Goal: Ask a question: Seek information or help from site administrators or community

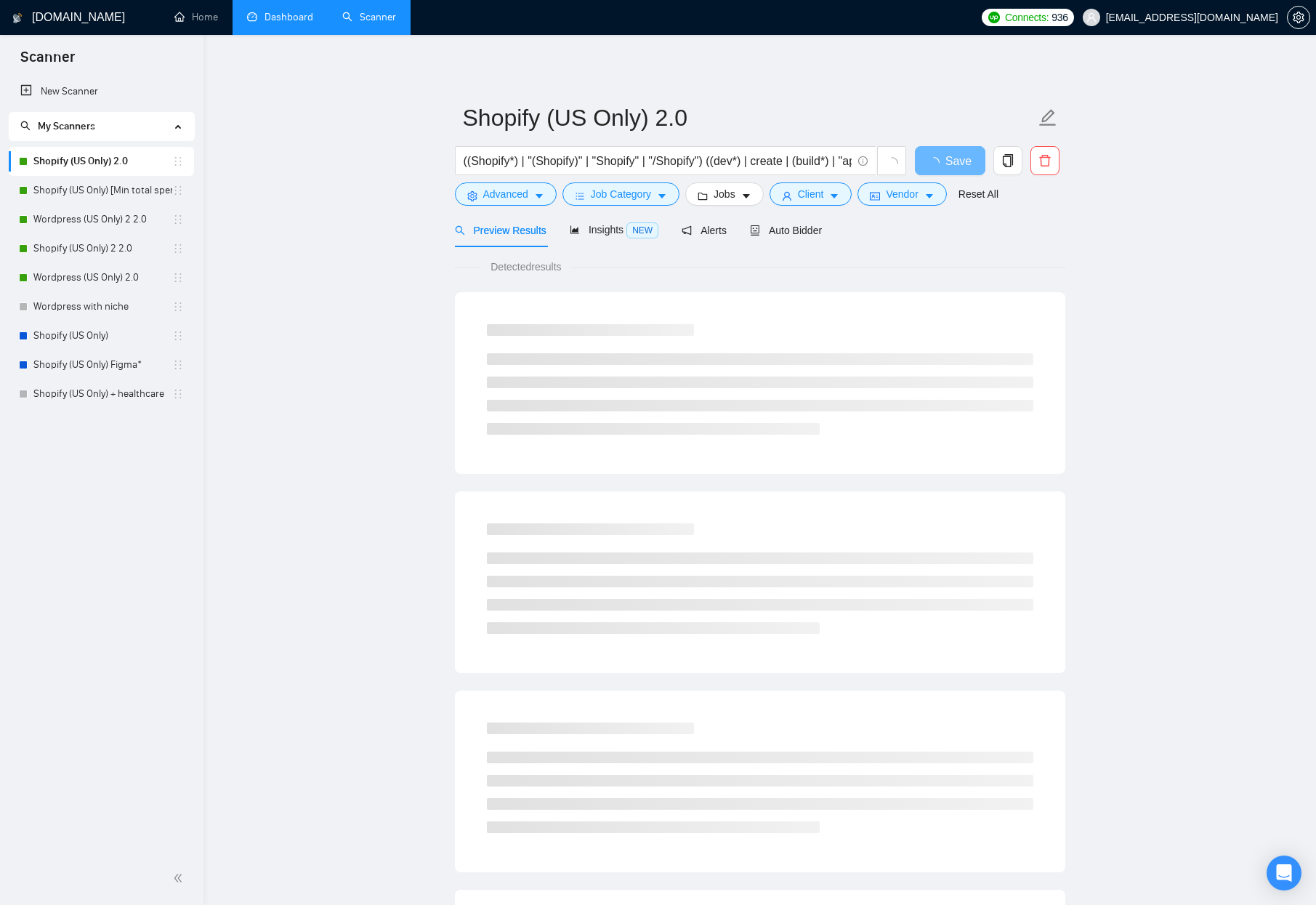
click at [268, 16] on link "Dashboard" at bounding box center [280, 17] width 66 height 12
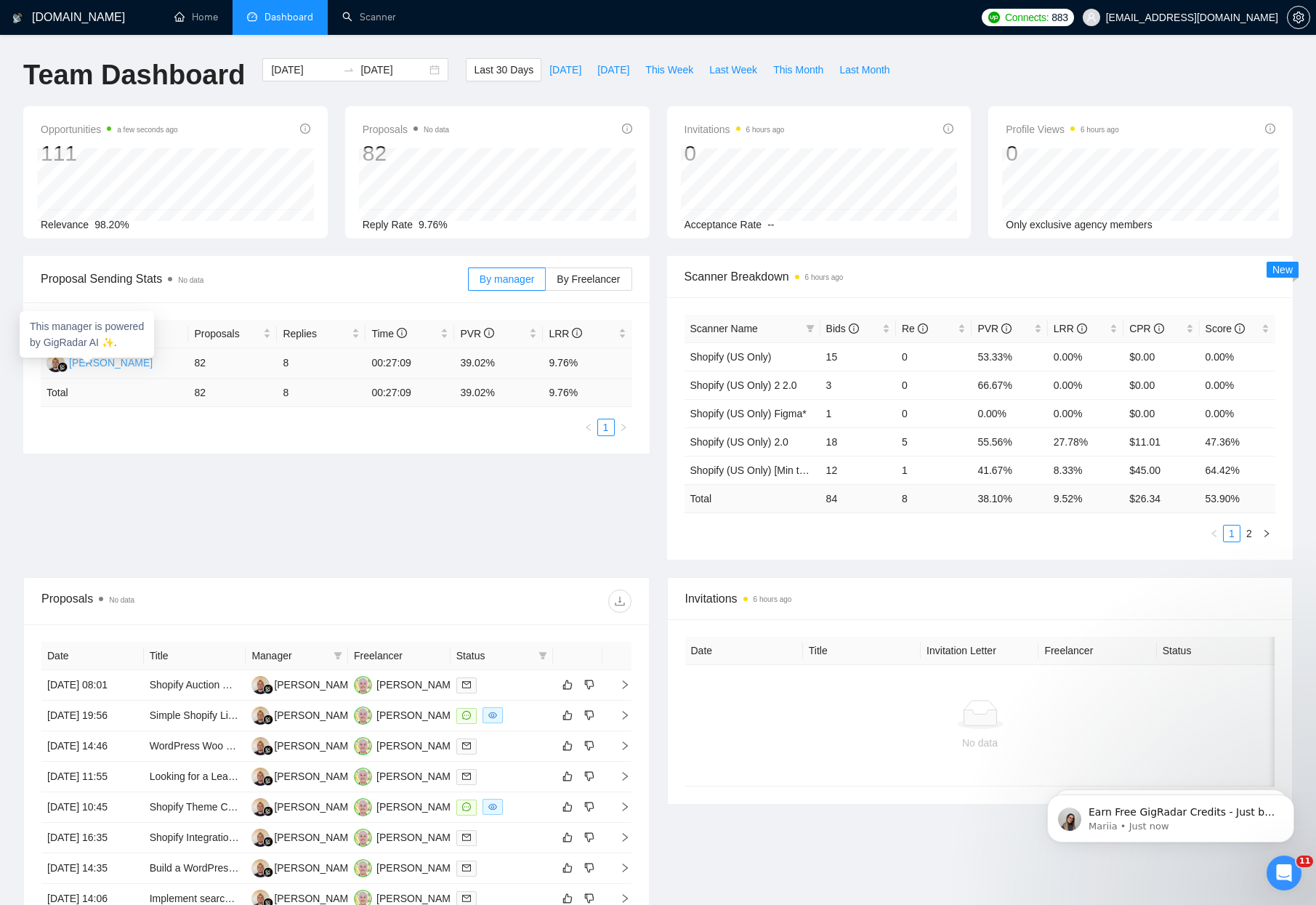
click at [83, 363] on div "[PERSON_NAME]" at bounding box center [111, 363] width 84 height 16
click at [1272, 877] on div "Open Intercom Messenger" at bounding box center [1282, 871] width 48 height 48
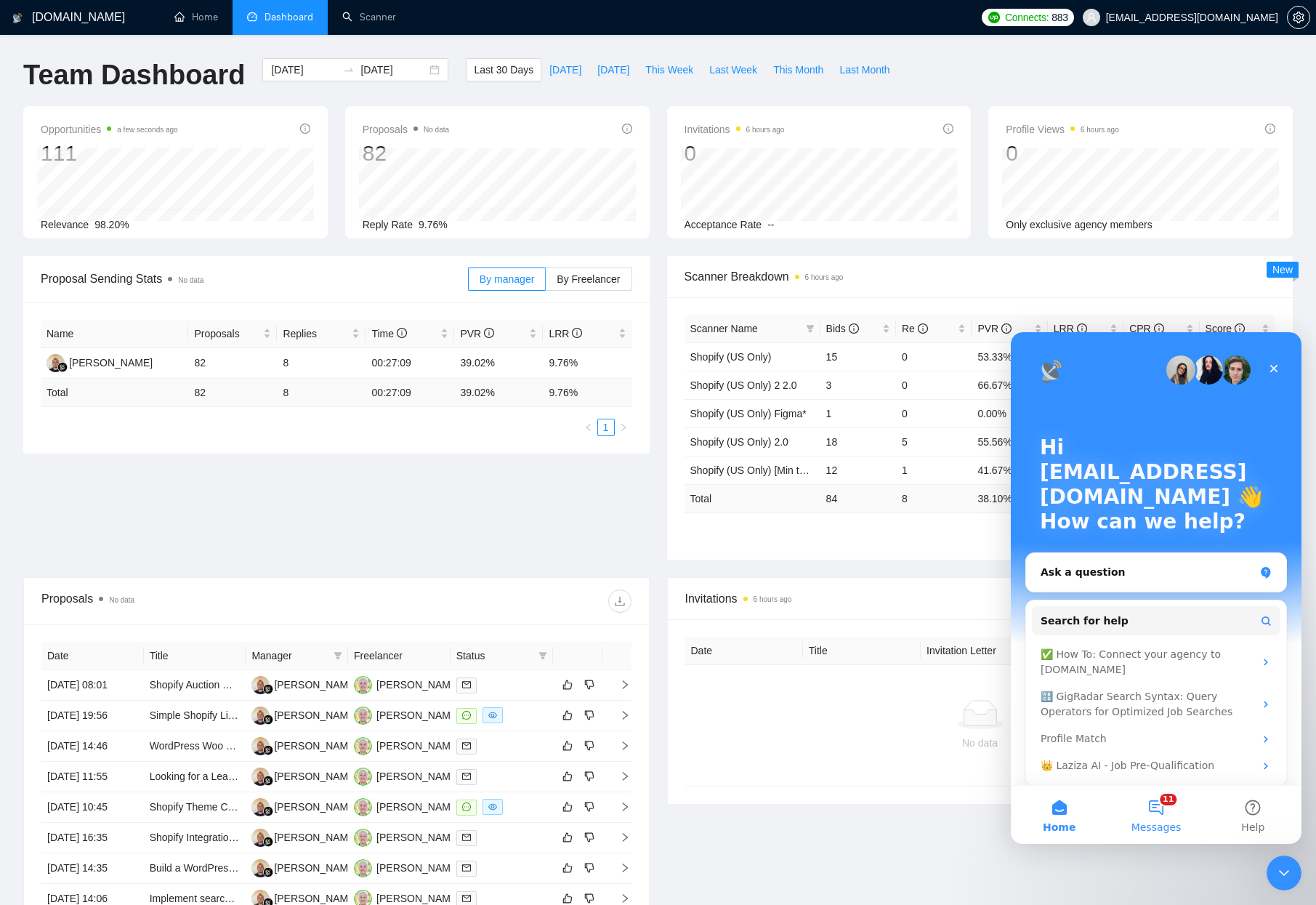
click at [1158, 812] on button "11 Messages" at bounding box center [1155, 815] width 97 height 58
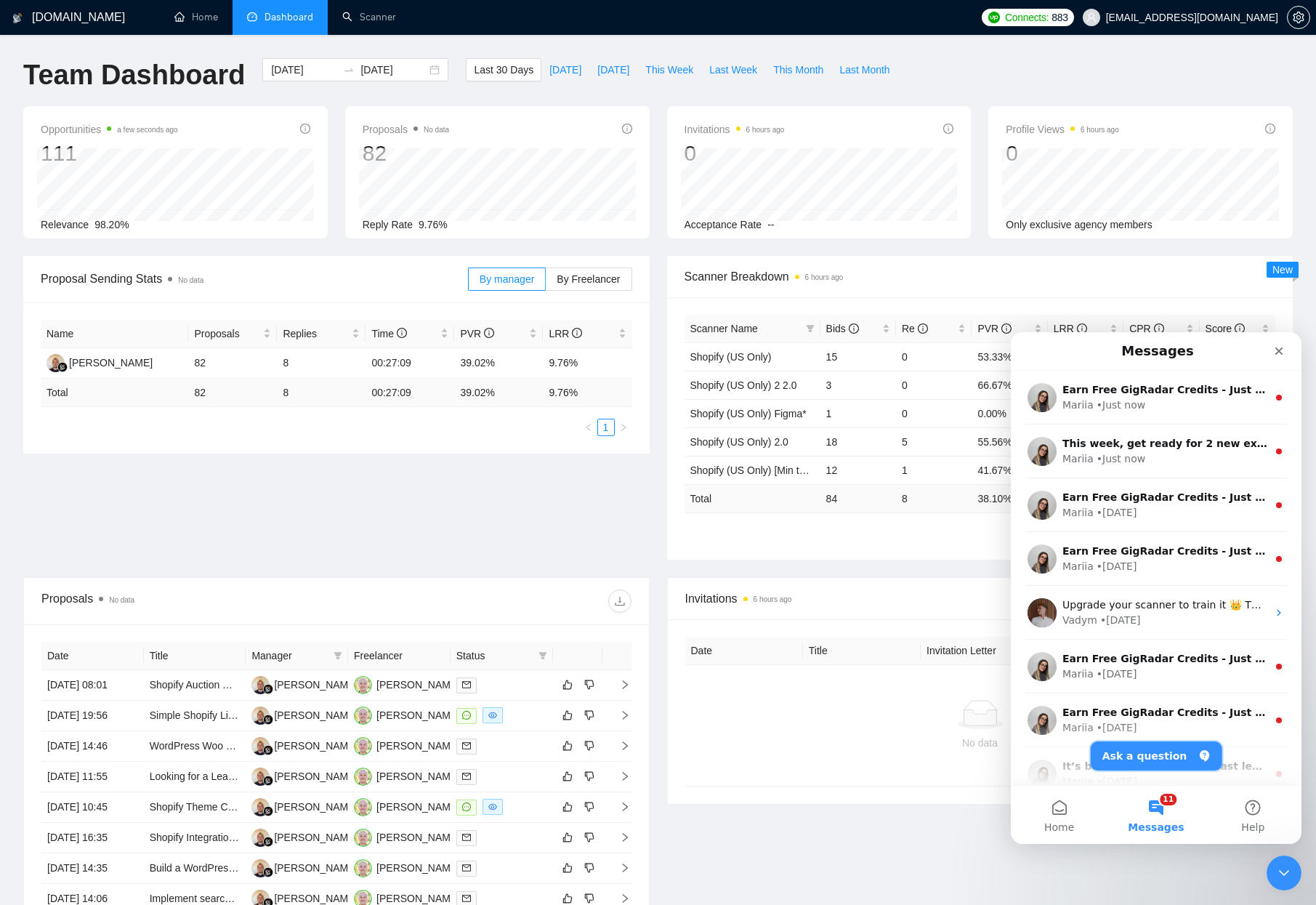
click at [1160, 760] on button "Ask a question" at bounding box center [1156, 756] width 132 height 29
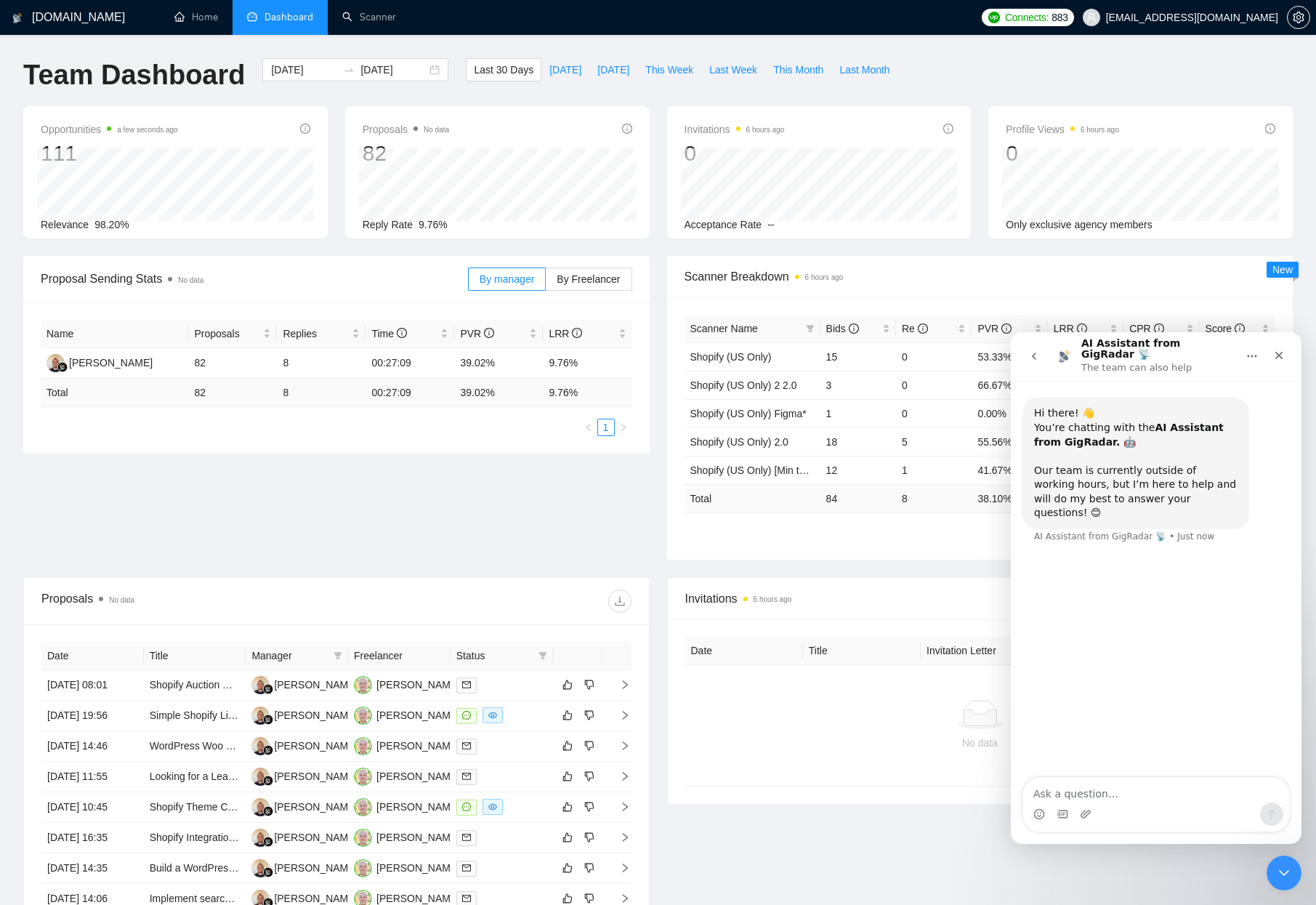
click at [1108, 800] on textarea "Ask a question…" at bounding box center [1156, 790] width 266 height 25
type textarea "Speak with agent"
type textarea "Hi t"
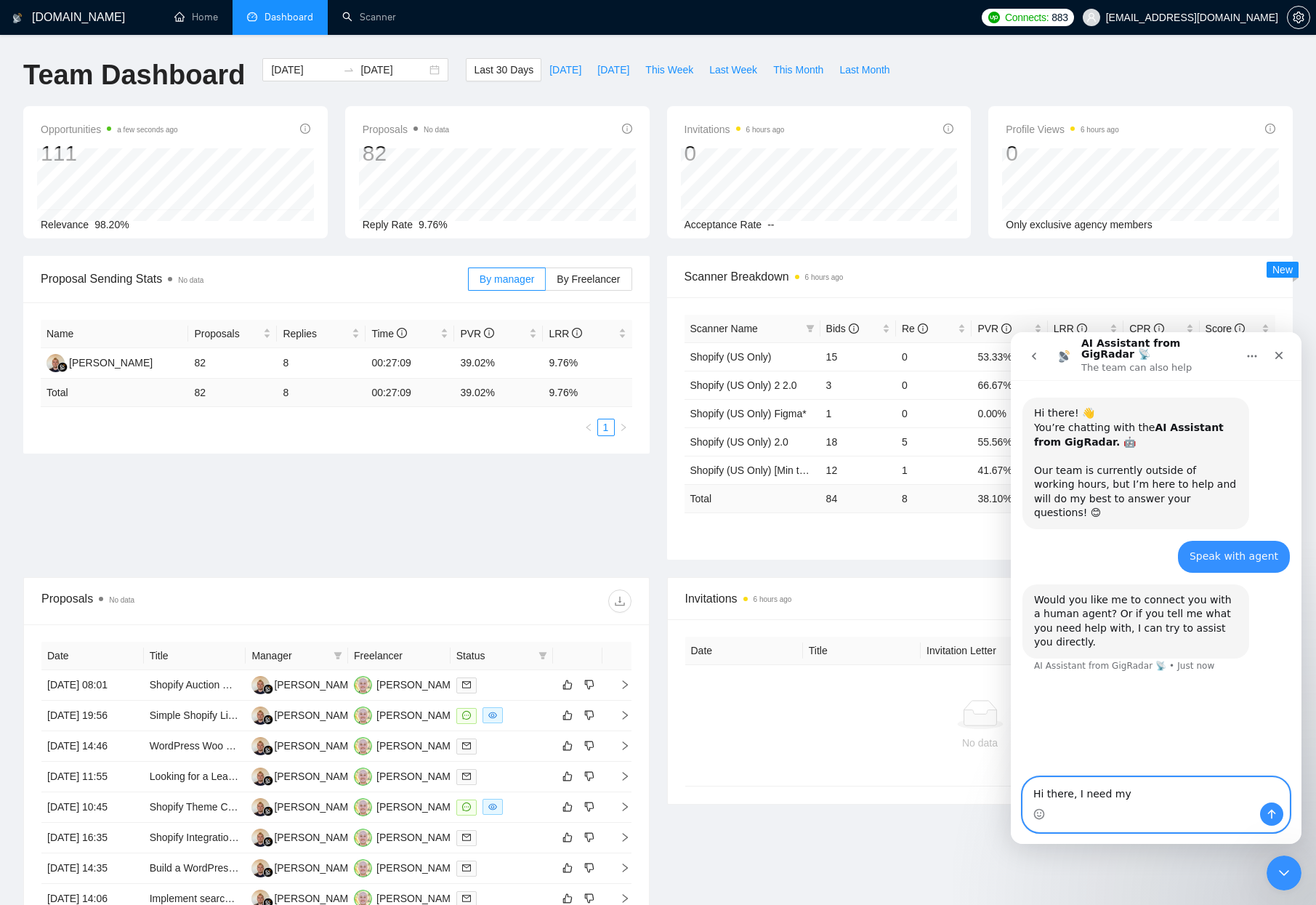
drag, startPoint x: 1127, startPoint y: 785, endPoint x: 963, endPoint y: 771, distance: 164.6
click html "AI Assistant from GigRadar 📡 The team can also help Hi there! 👋 You’re chatting…"
type textarea "Connect with human agent"
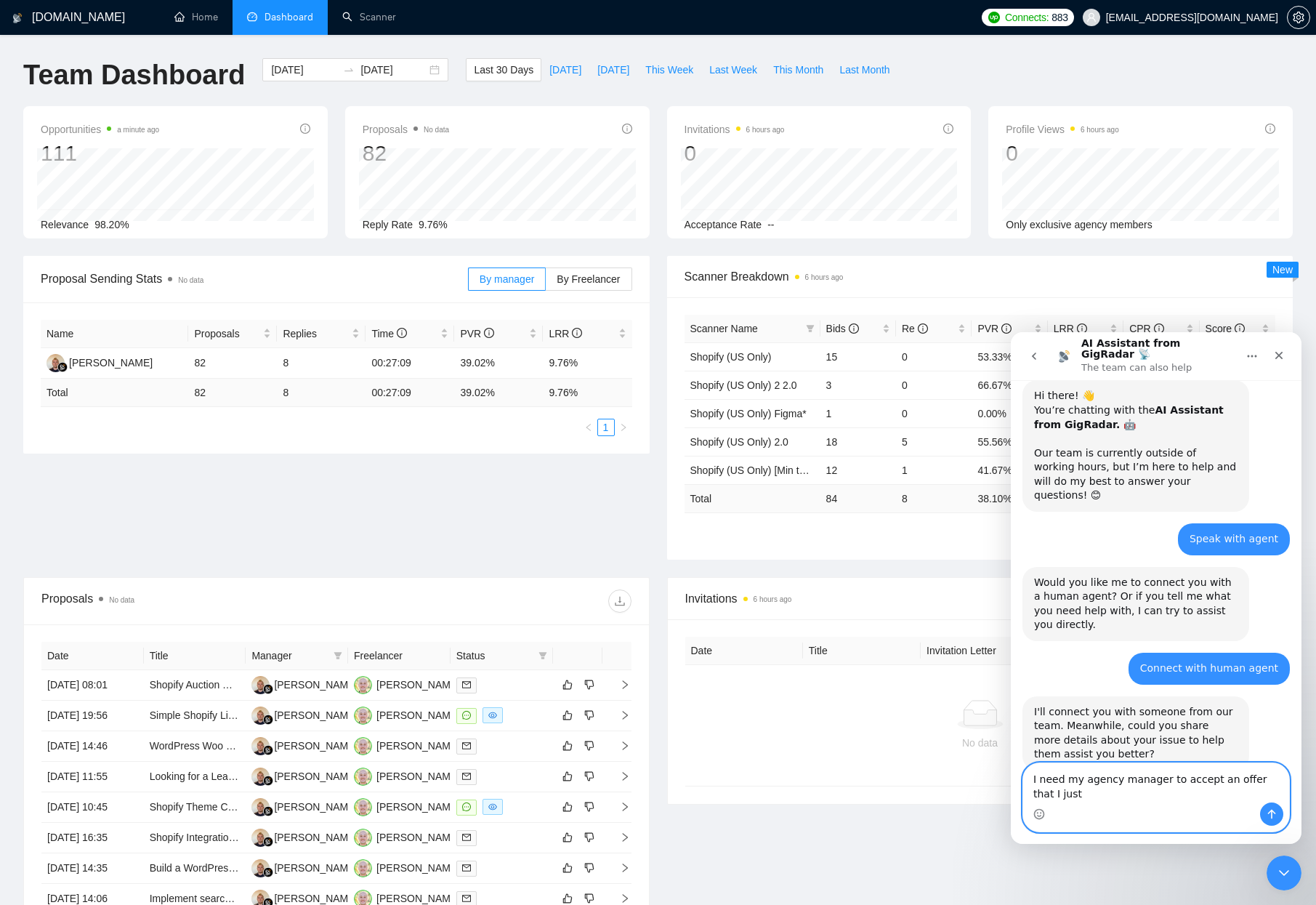
scroll to position [32, 0]
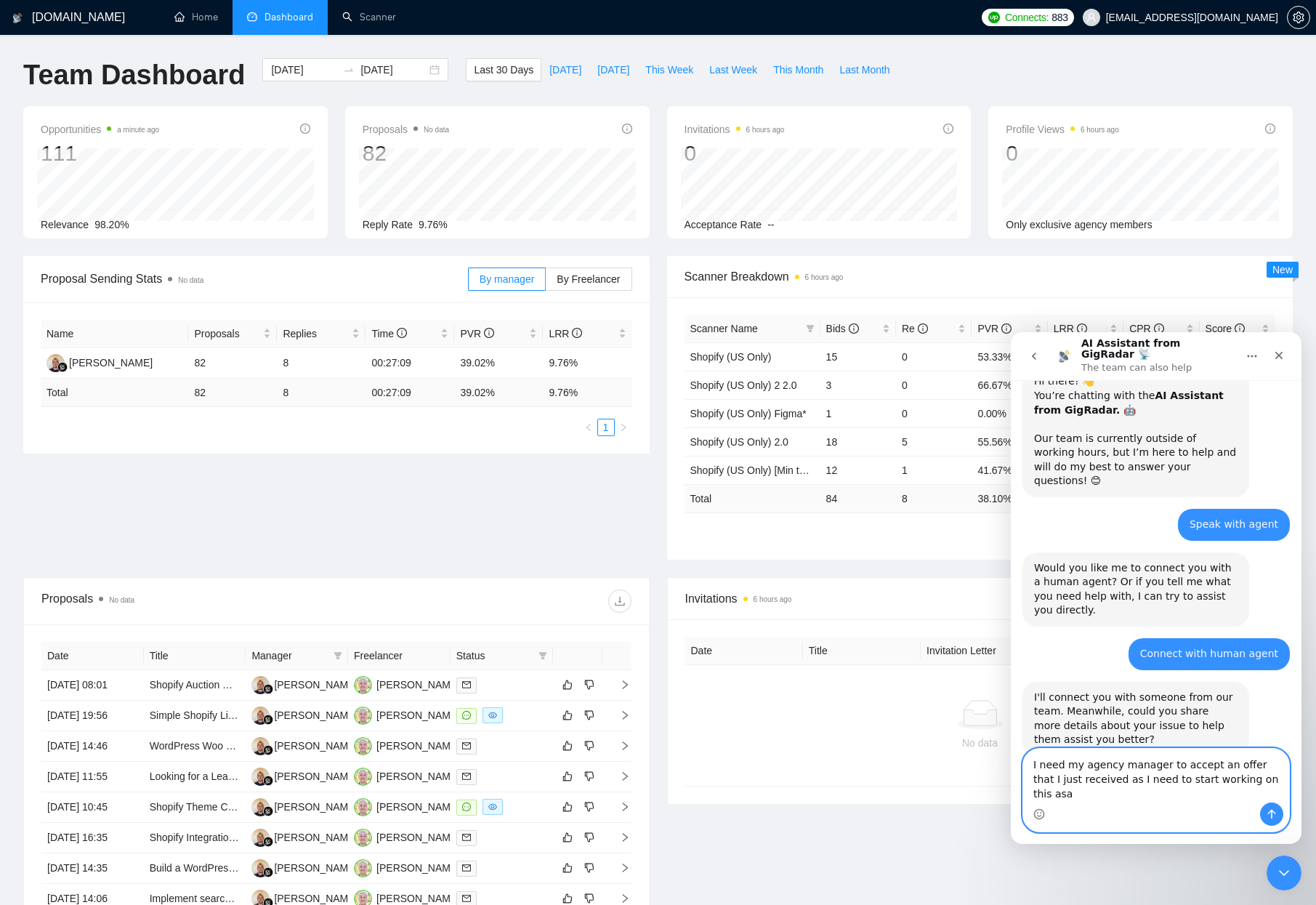
type textarea "I need my agency manager to accept an offer that I just received as I need to s…"
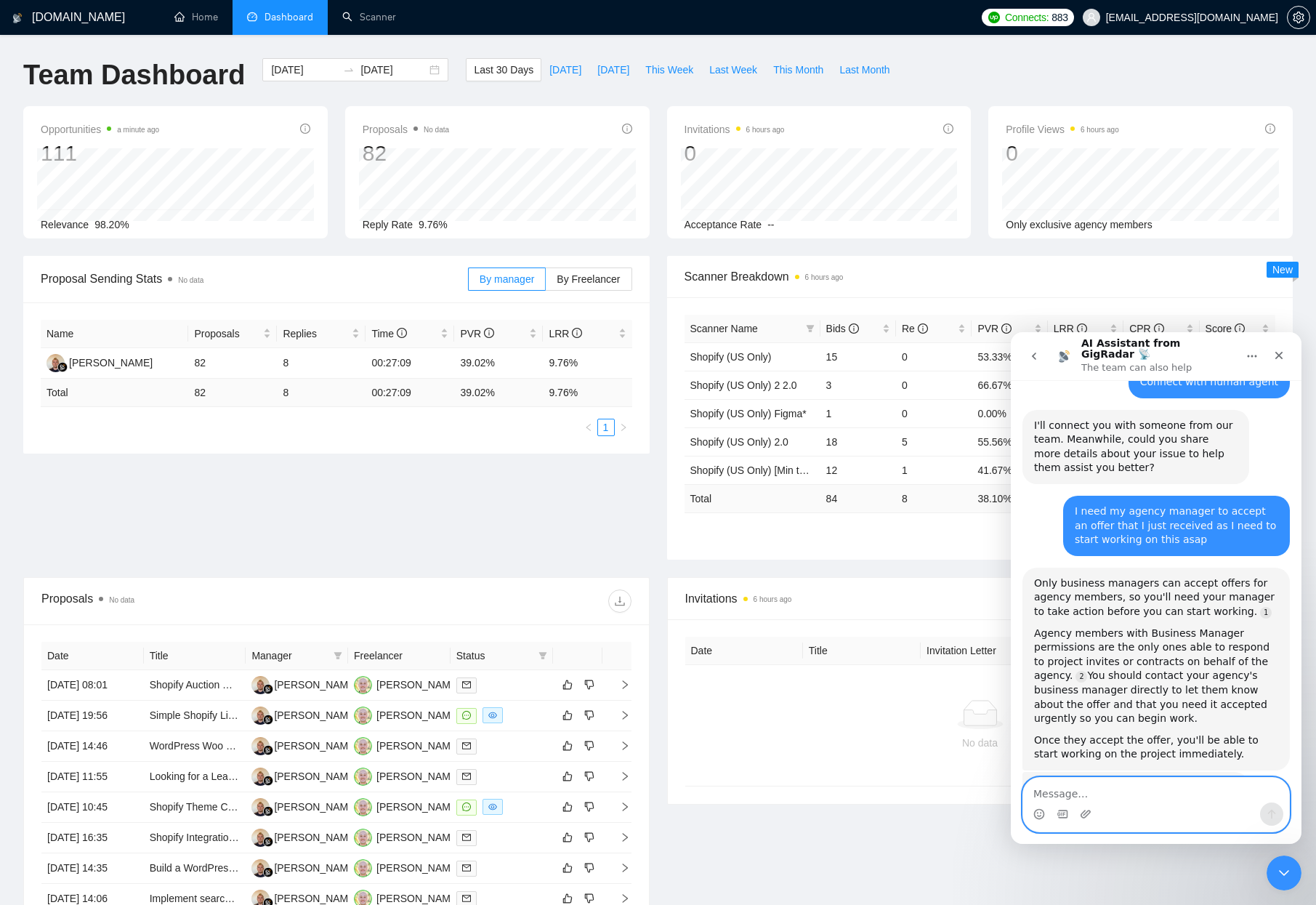
scroll to position [388, 0]
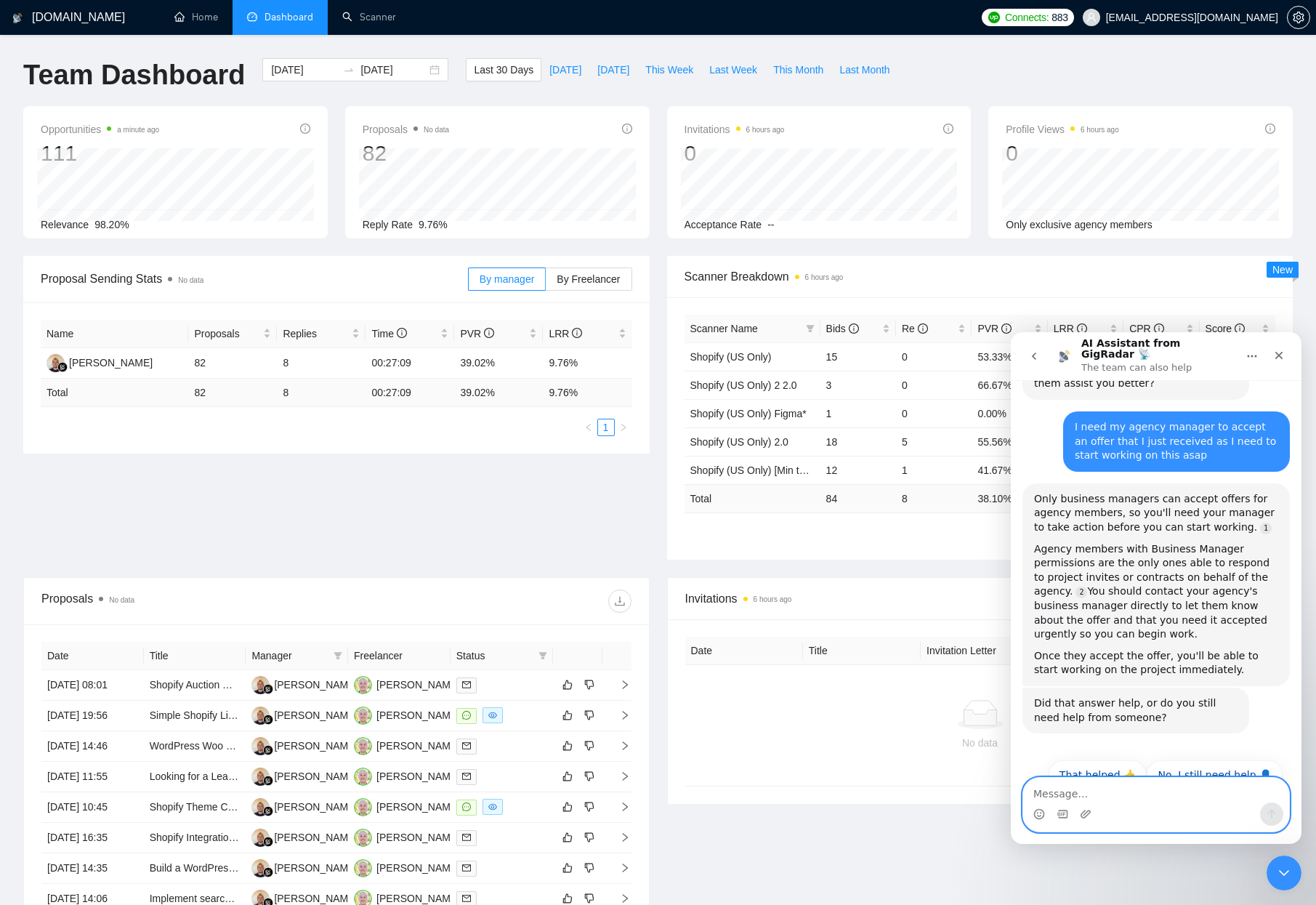
click at [1126, 802] on textarea "Message…" at bounding box center [1156, 790] width 266 height 25
type textarea "Need help from someone"
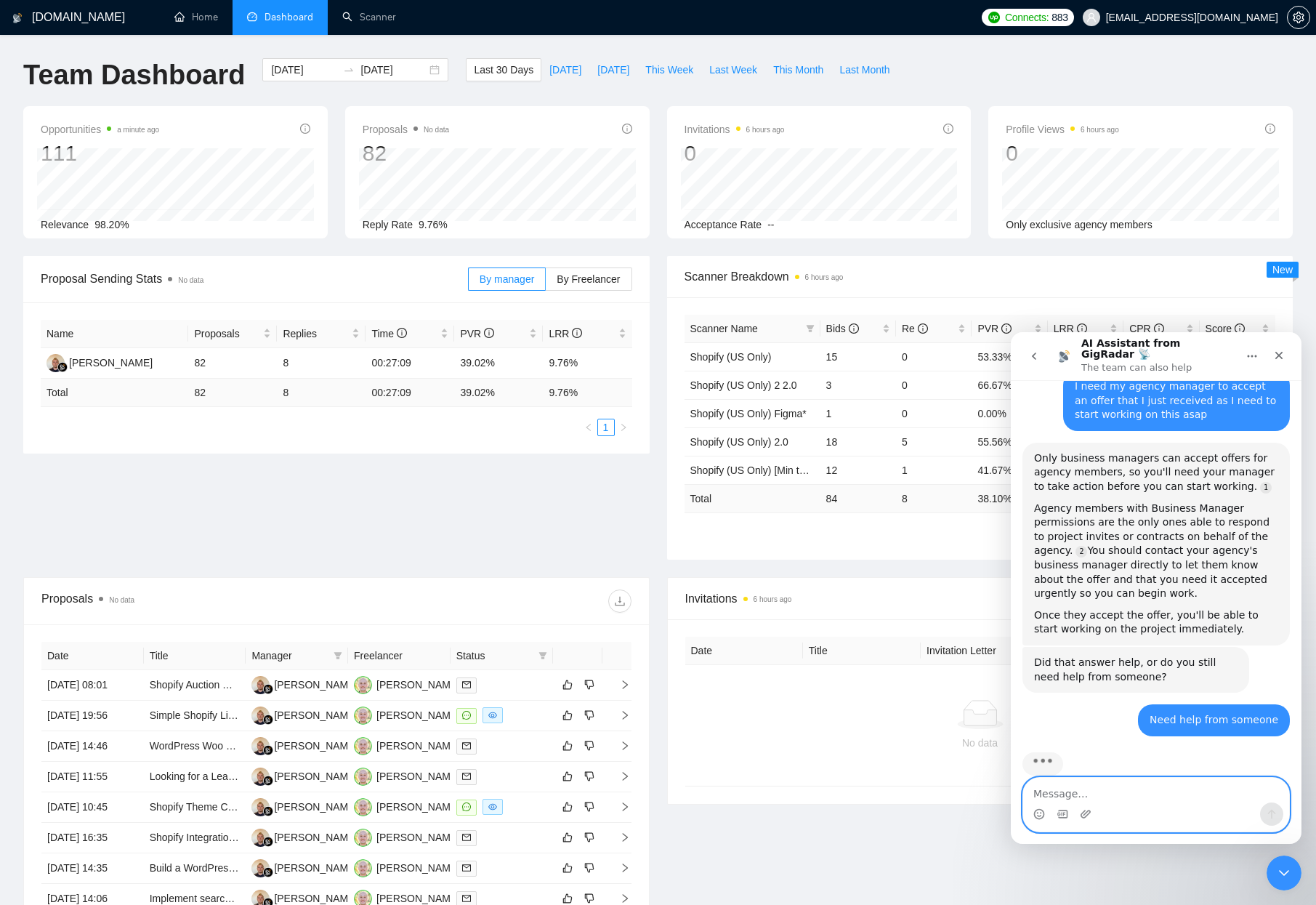
scroll to position [427, 0]
click at [409, 439] on div "Name Proposals Replies Time PVR LRR [PERSON_NAME] 82 8 00:27:09 39.02% 9.76% To…" at bounding box center [337, 378] width 627 height 151
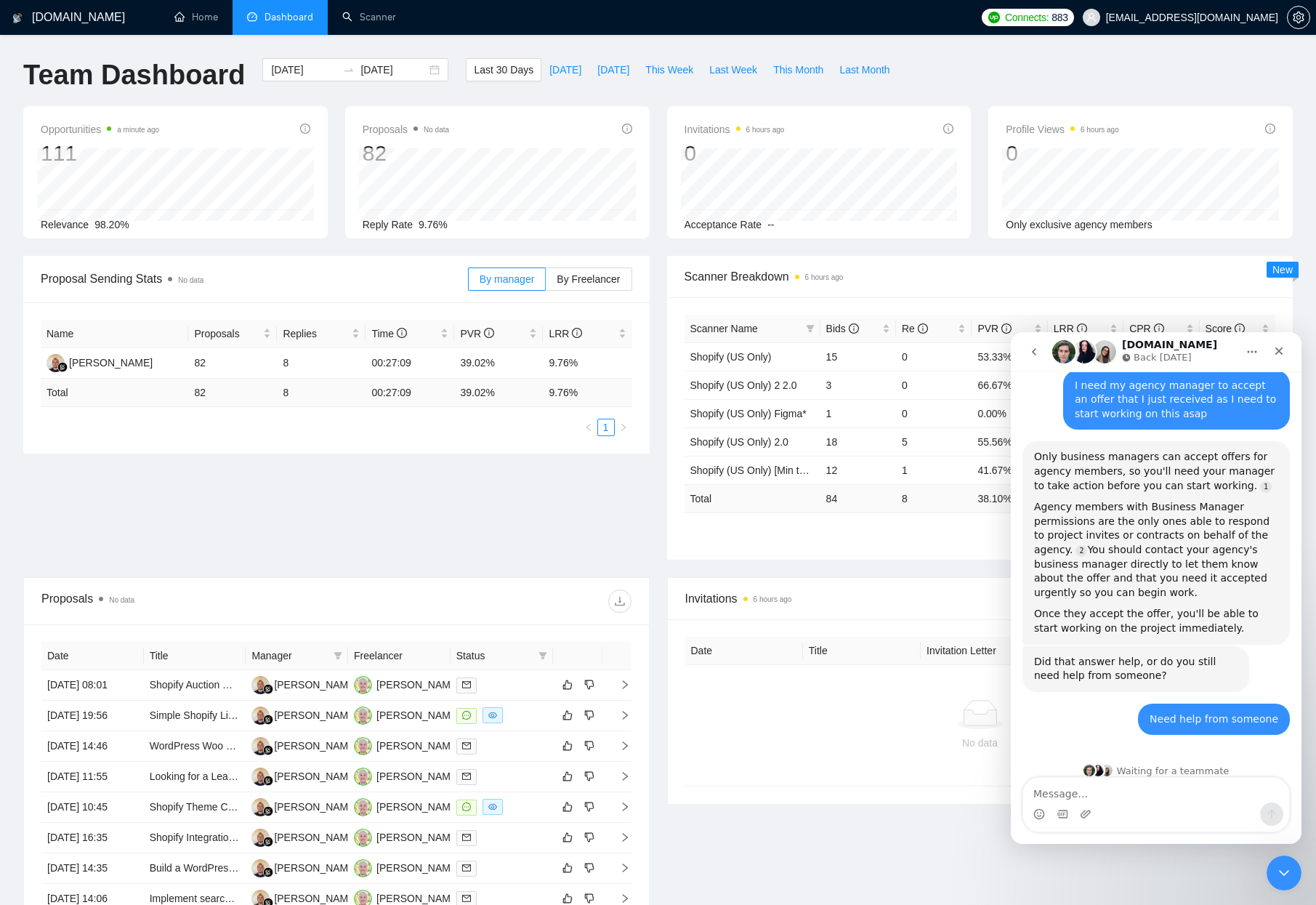
scroll to position [493, 0]
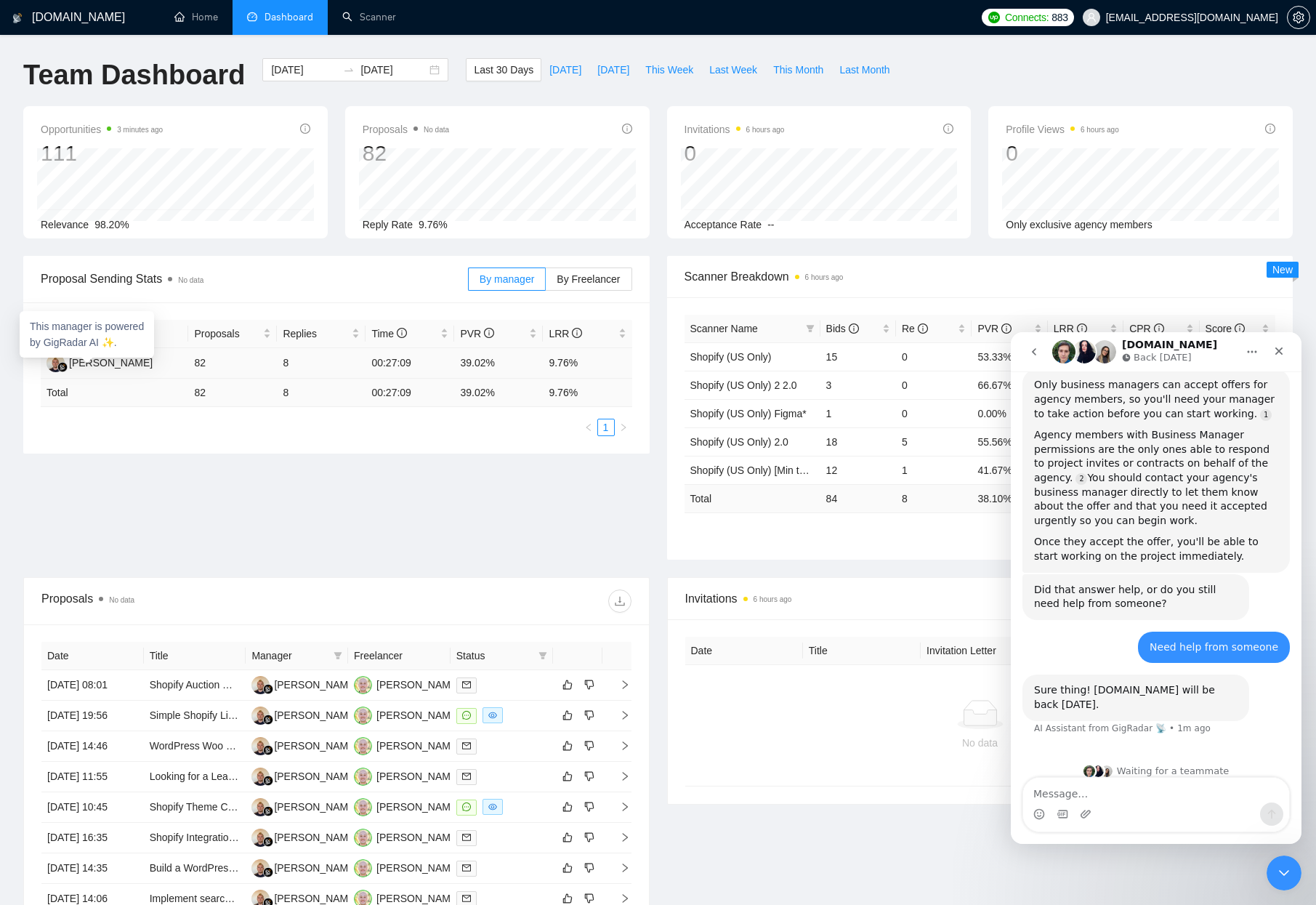
click at [110, 355] on div "This manager is powered by GigRadar AI ✨." at bounding box center [87, 334] width 135 height 47
click at [97, 359] on div "[PERSON_NAME]" at bounding box center [111, 363] width 84 height 16
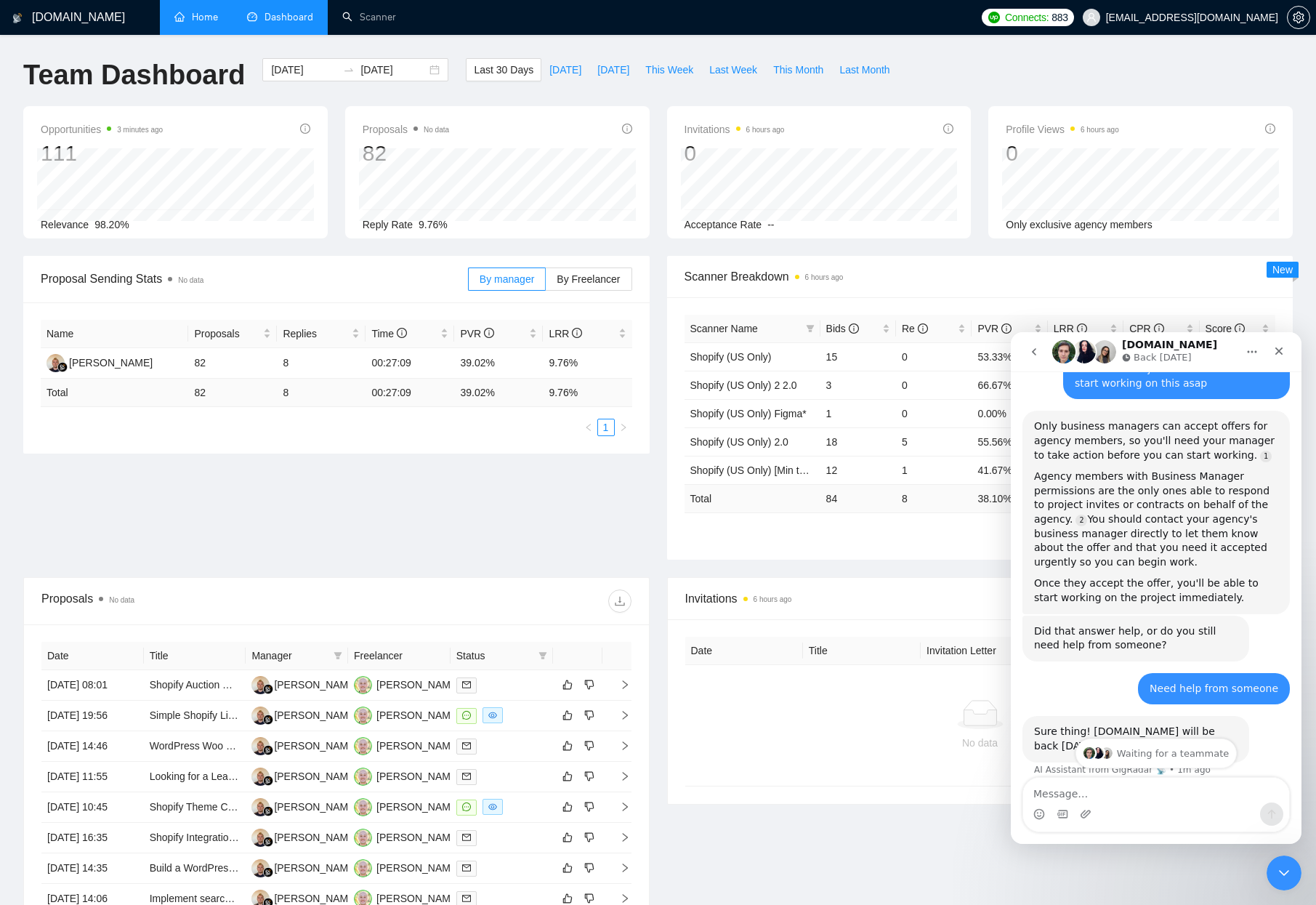
click at [193, 11] on link "Home" at bounding box center [196, 17] width 44 height 12
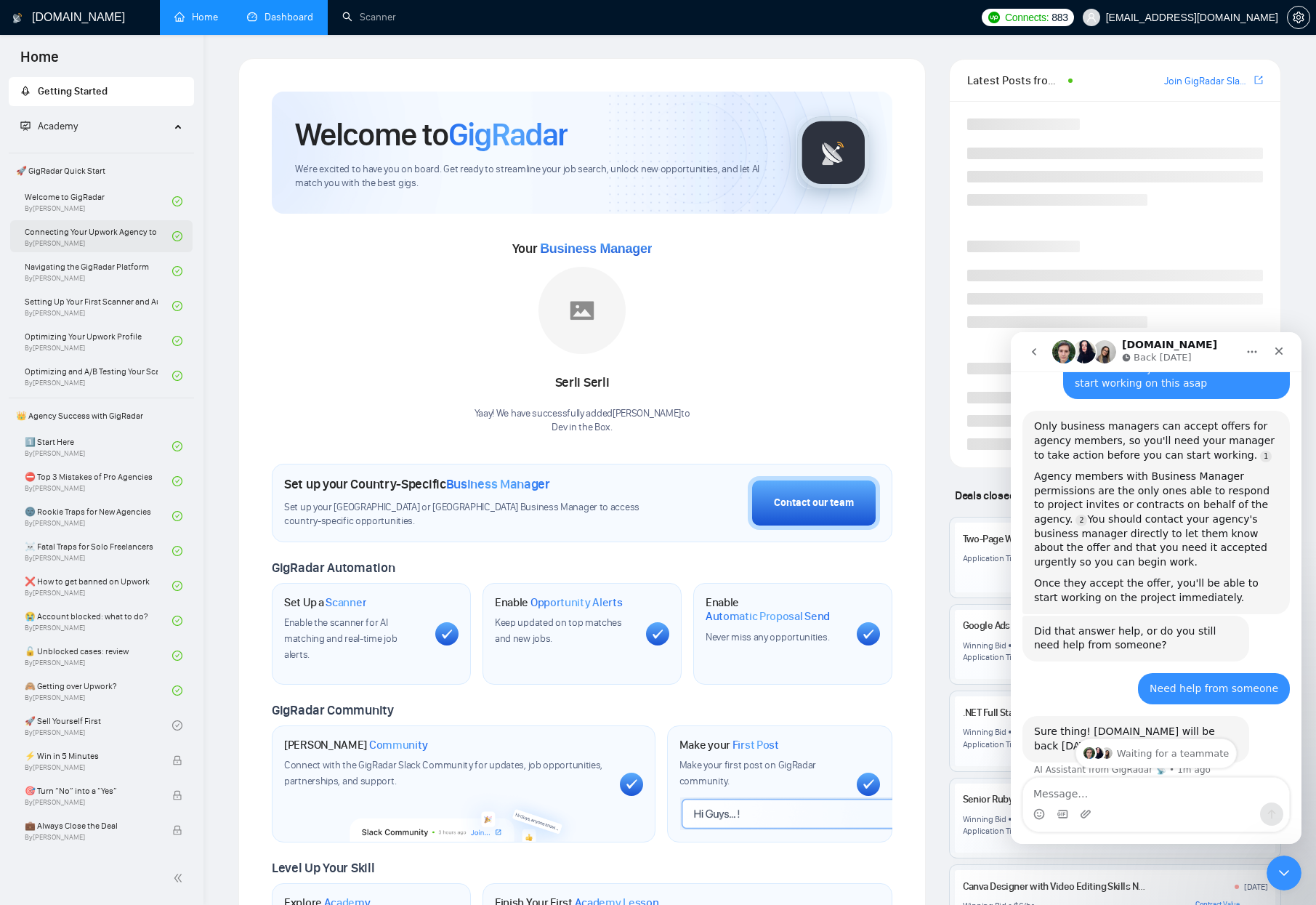
click at [82, 249] on link "Connecting Your Upwork Agency to GigRadar By [PERSON_NAME]" at bounding box center [98, 236] width 148 height 32
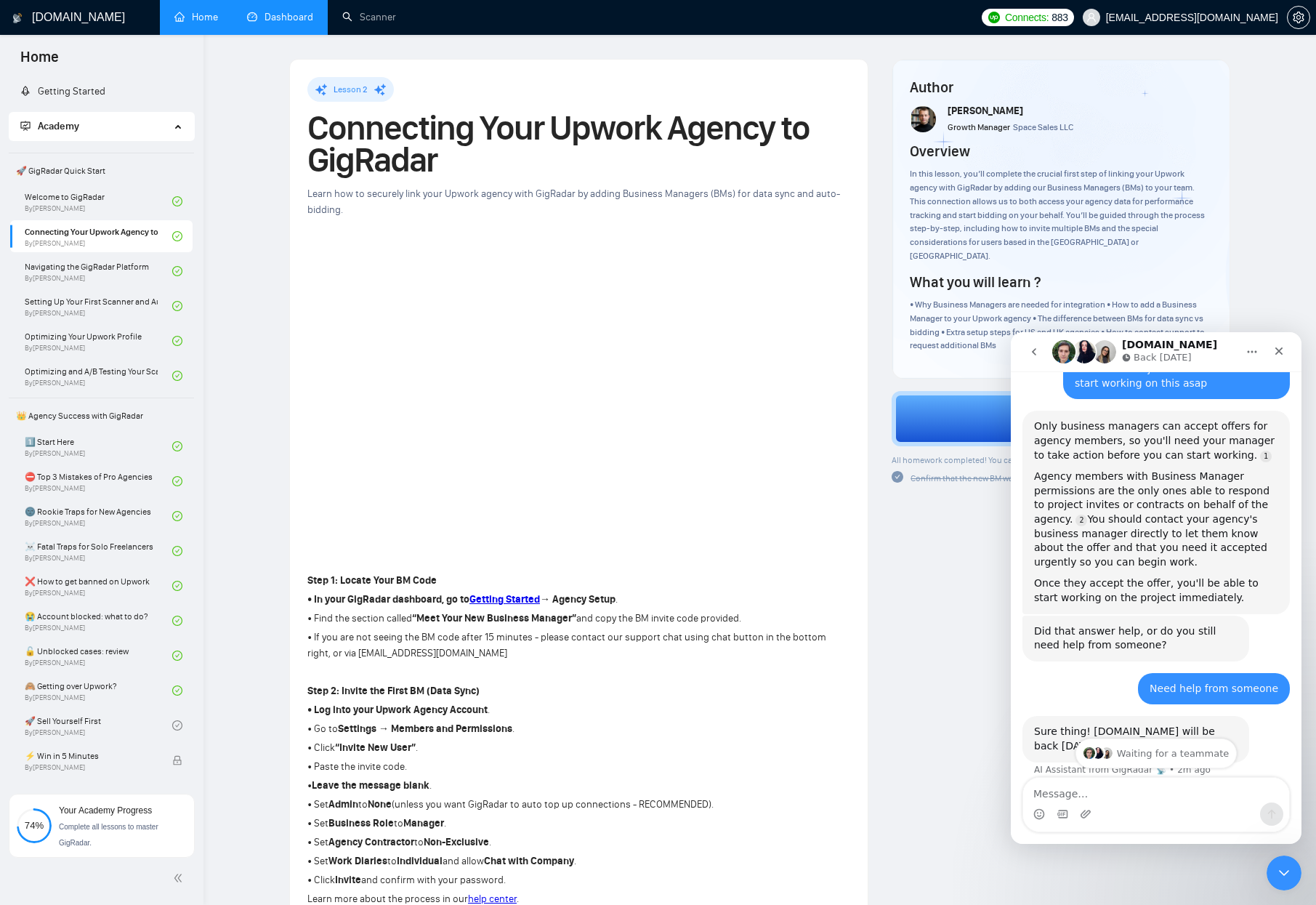
scroll to position [493, 0]
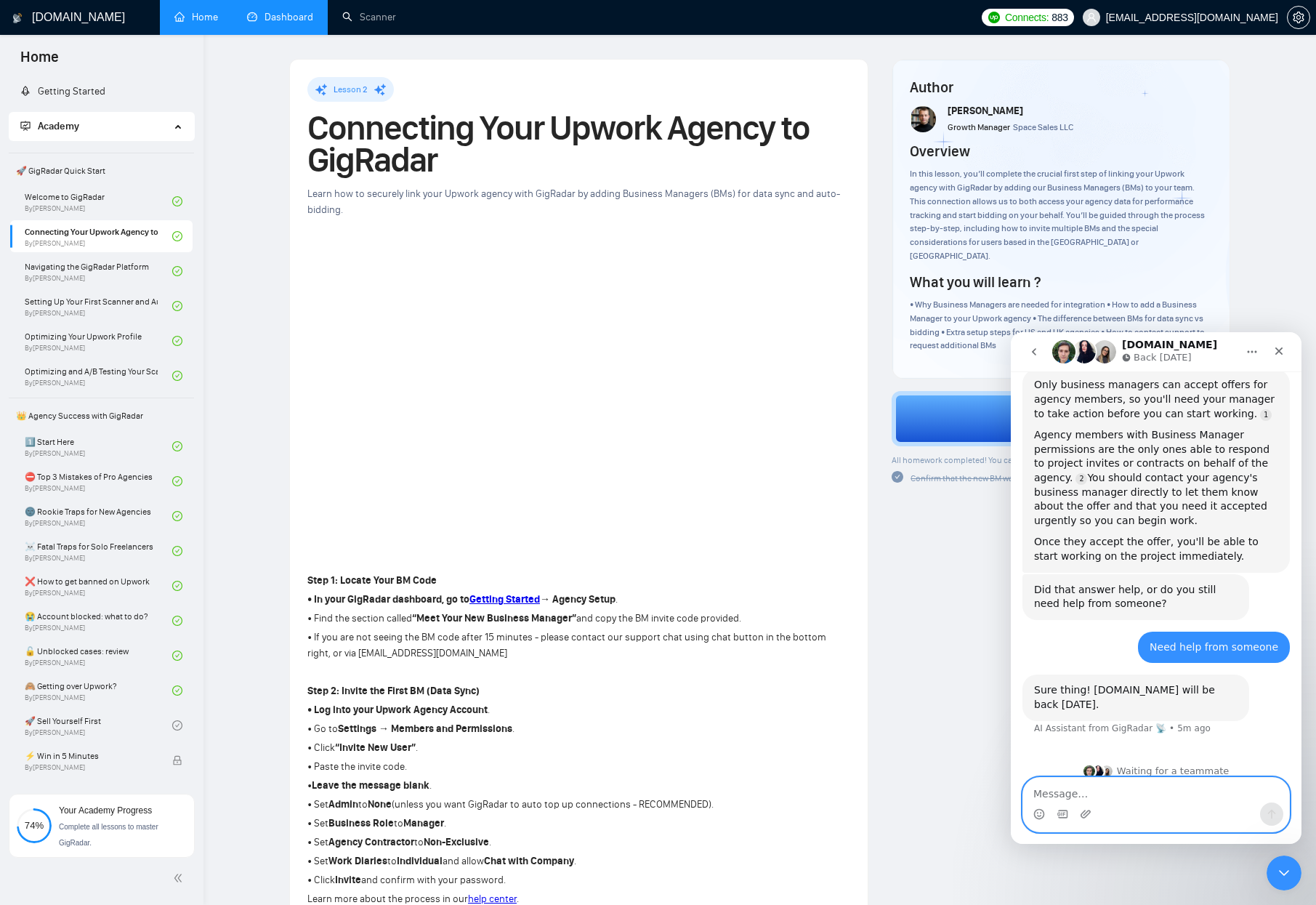
click at [1086, 792] on textarea "Message…" at bounding box center [1156, 790] width 266 height 25
type textarea "Actually all set"
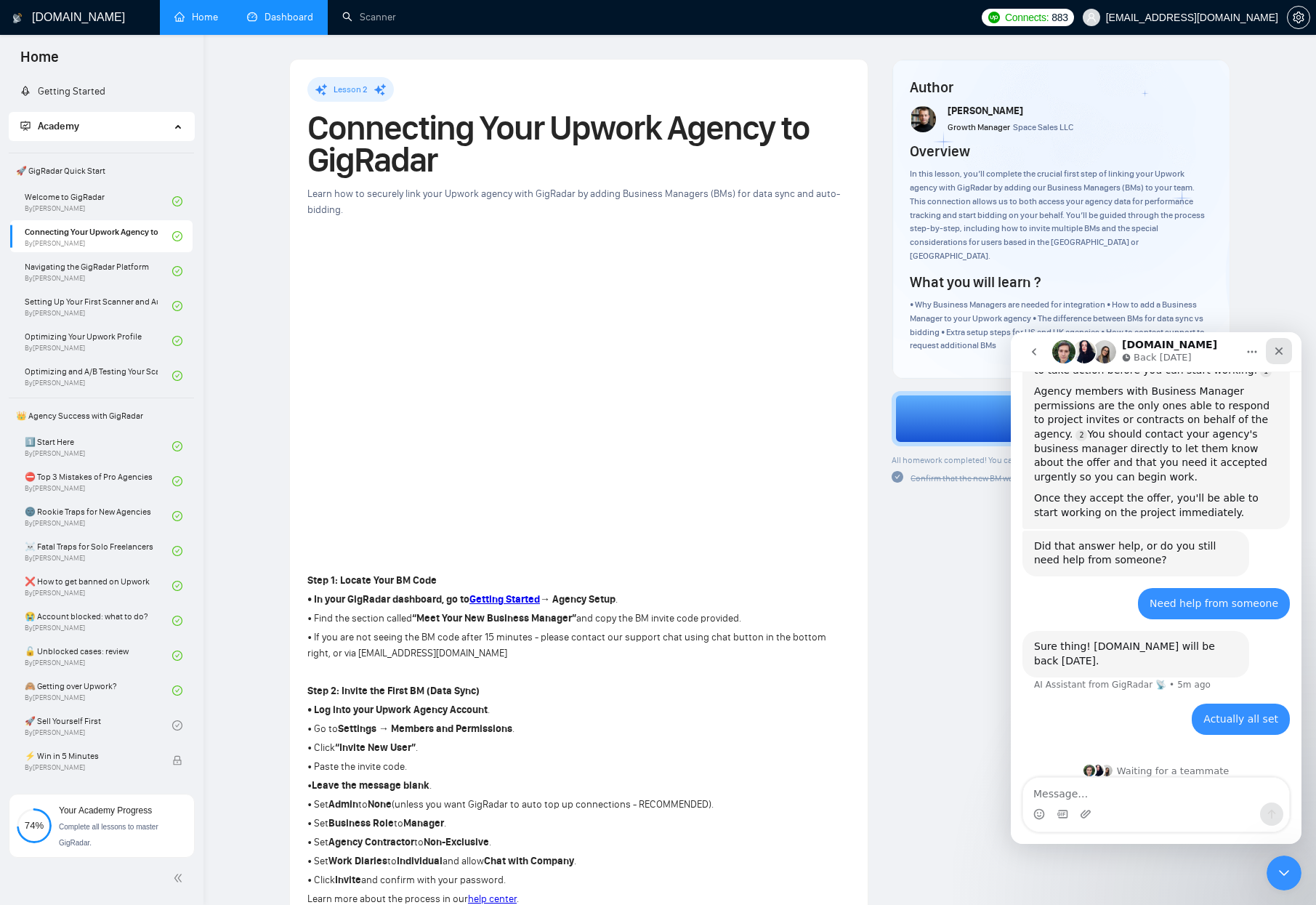
click at [1283, 350] on icon "Close" at bounding box center [1279, 351] width 12 height 12
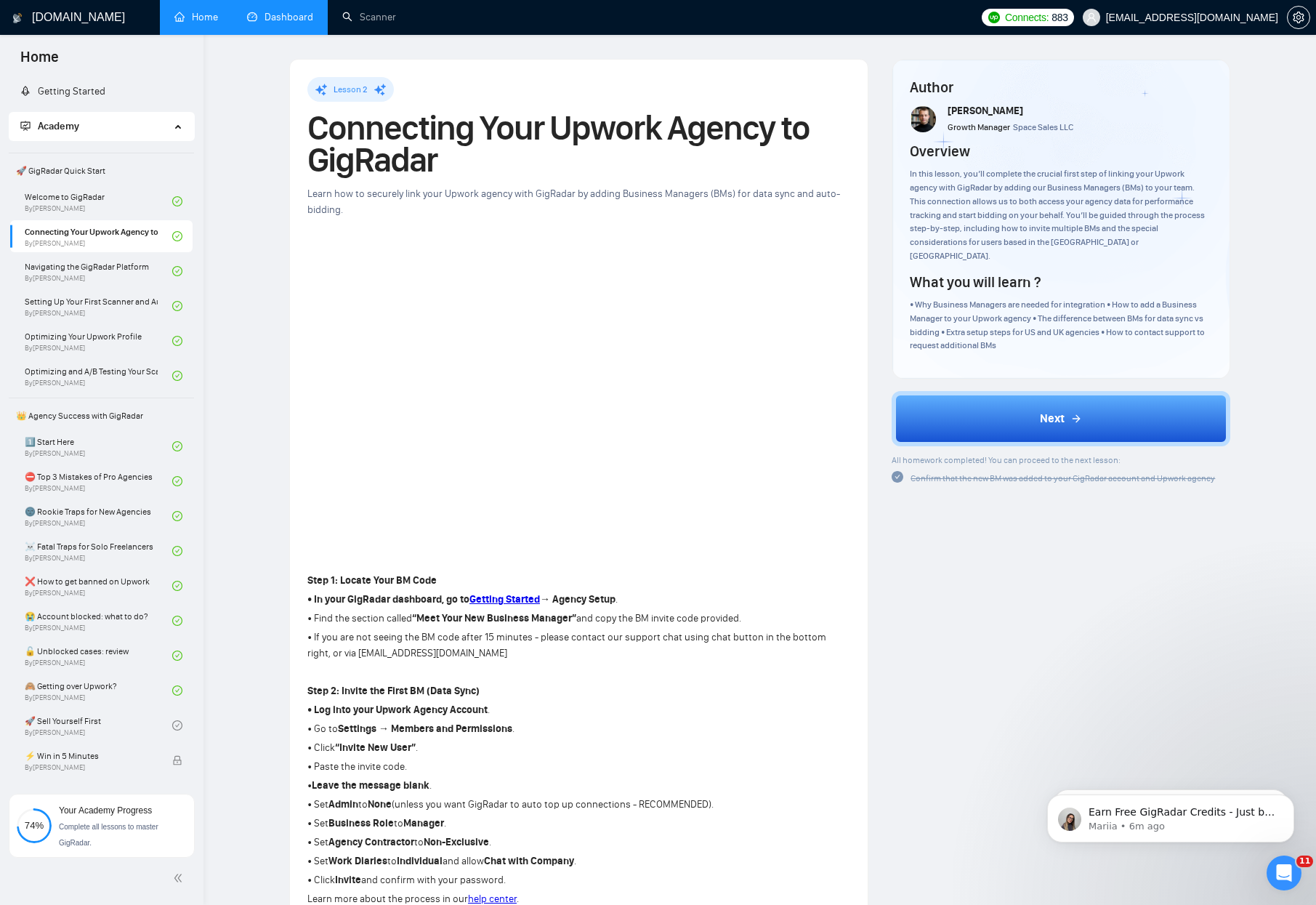
scroll to position [0, 0]
click at [342, 23] on link "Scanner" at bounding box center [369, 17] width 54 height 12
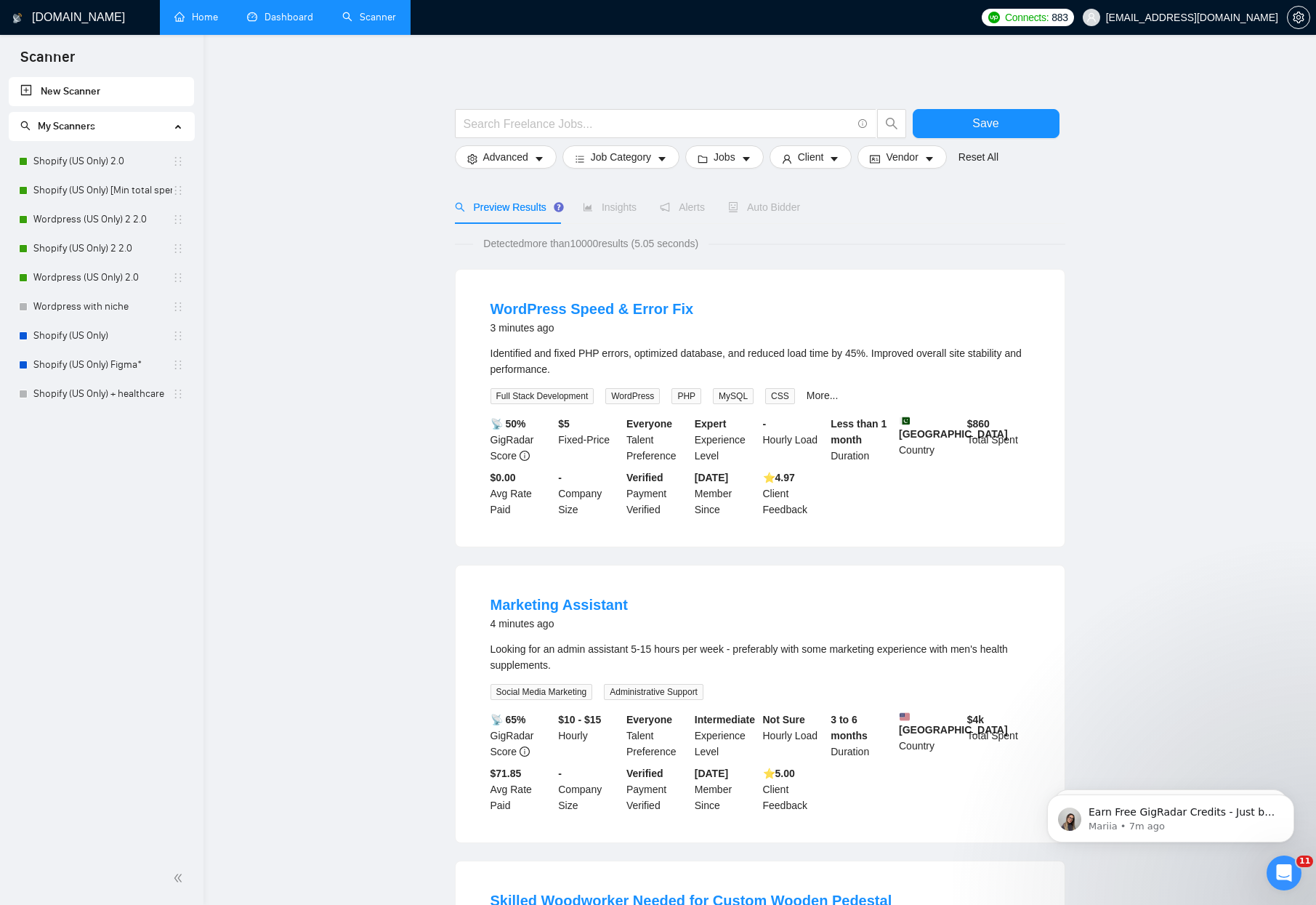
click at [263, 11] on link "Dashboard" at bounding box center [280, 17] width 66 height 12
